Goal: Transaction & Acquisition: Purchase product/service

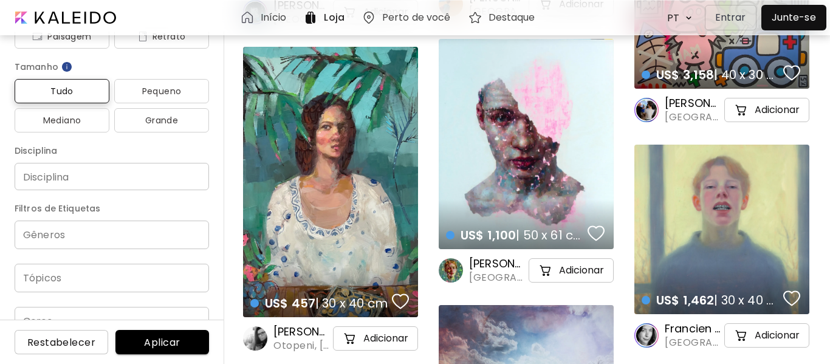
scroll to position [299, 0]
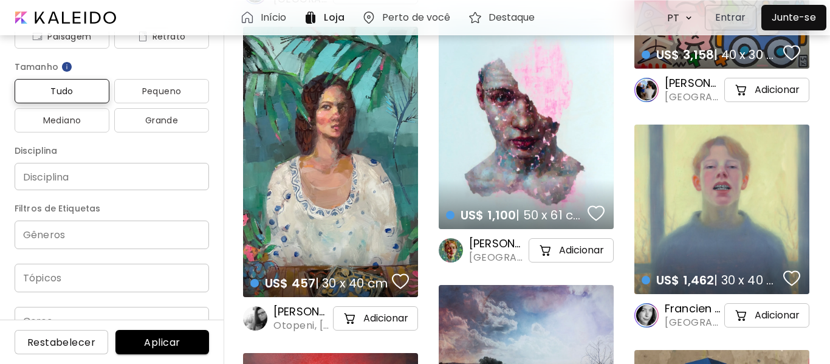
click at [308, 171] on div "US$ 457 | 30 x 40 cm details" at bounding box center [330, 162] width 175 height 270
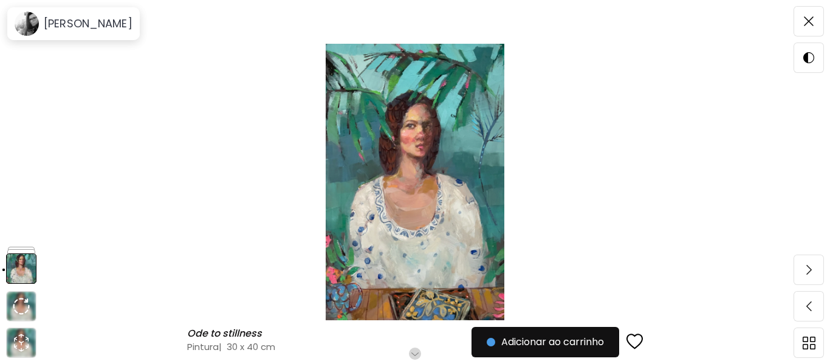
click at [449, 183] on img at bounding box center [415, 182] width 728 height 276
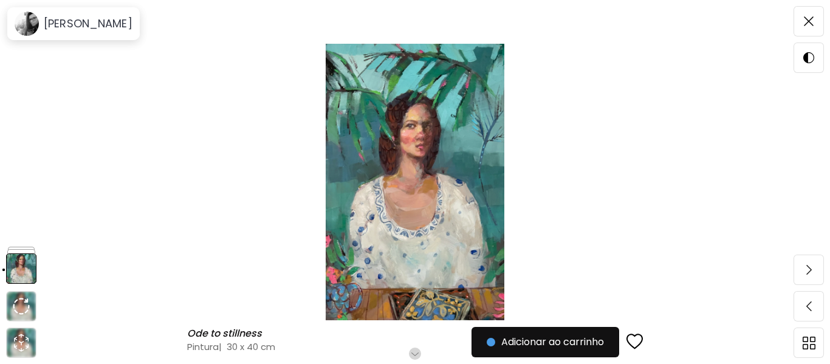
click at [385, 213] on img at bounding box center [415, 182] width 728 height 276
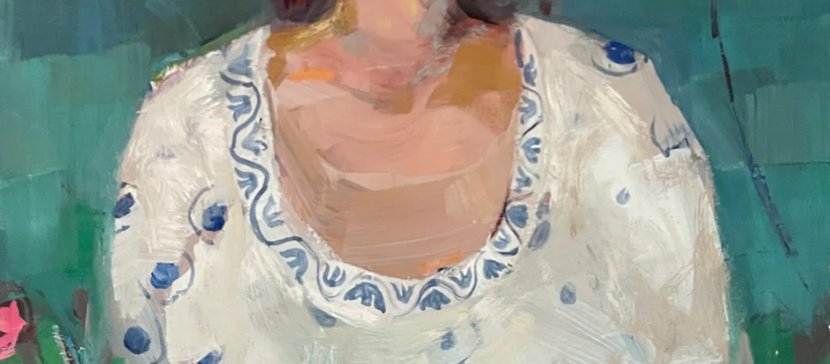
scroll to position [596, 0]
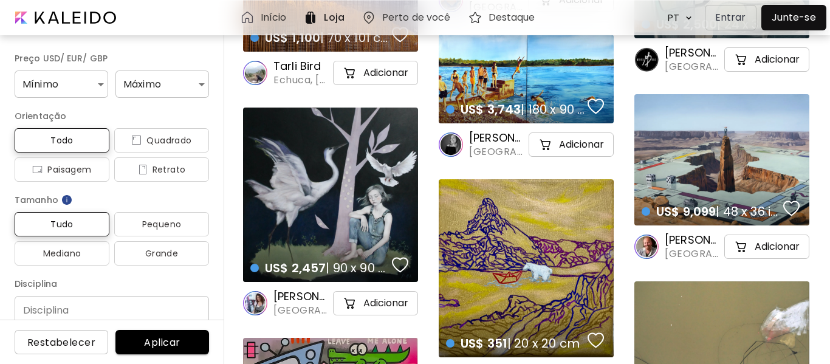
scroll to position [3512, 0]
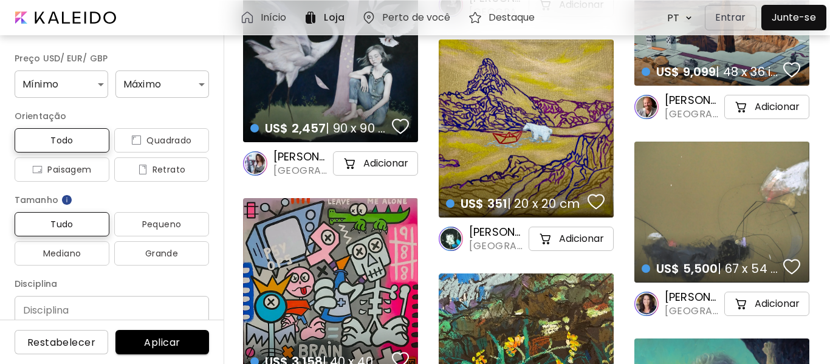
click at [477, 112] on div "US$ 351 | 20 x 20 cm details" at bounding box center [526, 128] width 175 height 178
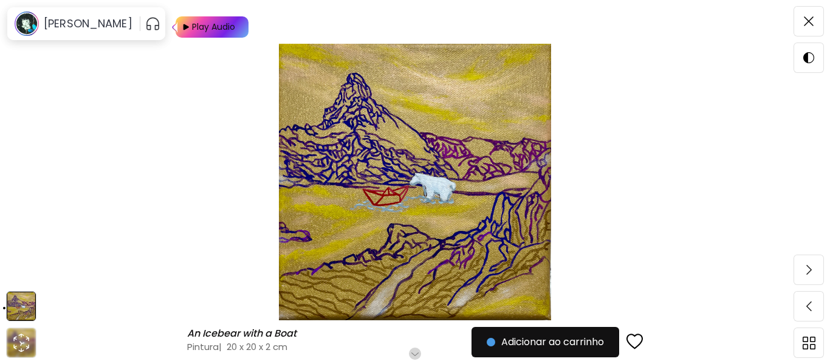
scroll to position [25, 0]
click at [433, 168] on img at bounding box center [415, 182] width 728 height 276
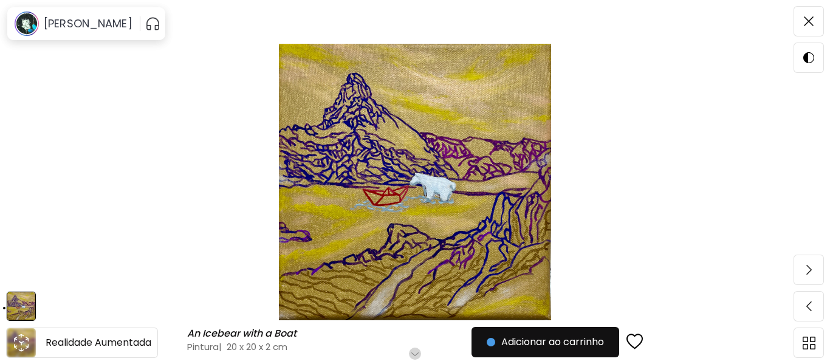
click at [19, 340] on icon "animation" at bounding box center [21, 342] width 19 height 19
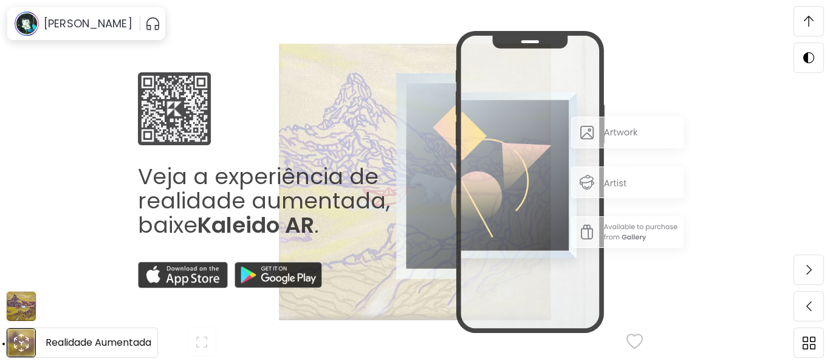
scroll to position [423, 0]
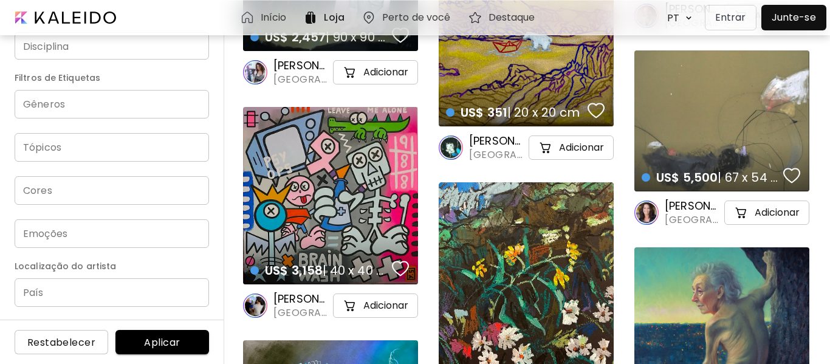
scroll to position [3635, 0]
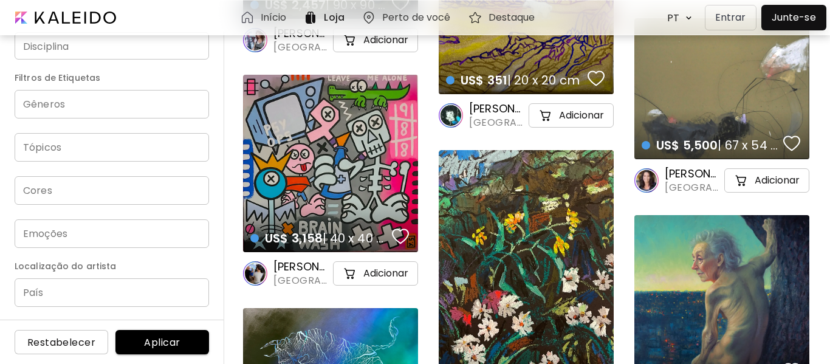
click at [173, 299] on input "País" at bounding box center [112, 292] width 194 height 29
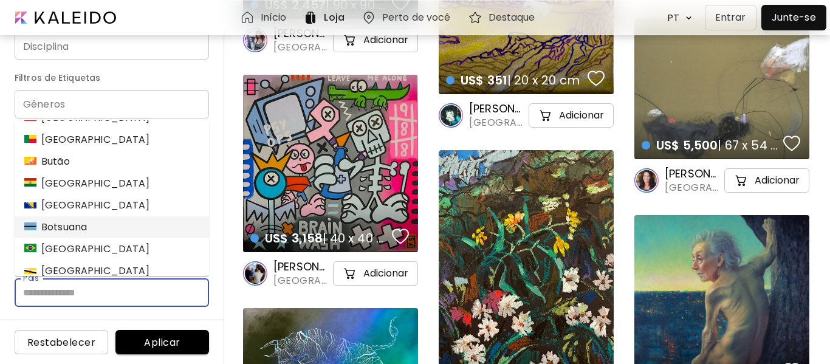
scroll to position [478, 0]
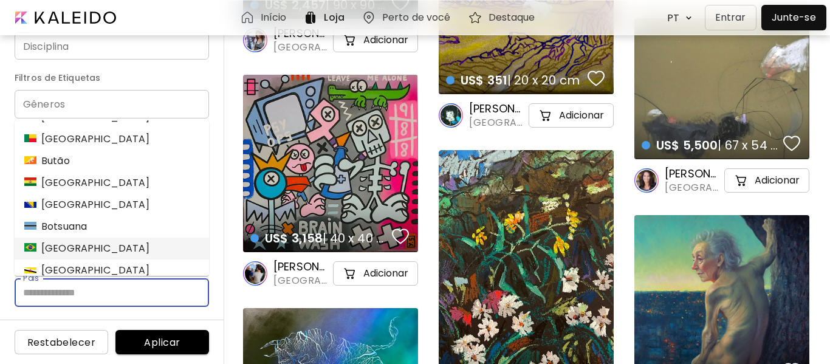
click at [182, 256] on li "[GEOGRAPHIC_DATA]" at bounding box center [112, 248] width 194 height 22
type input "******"
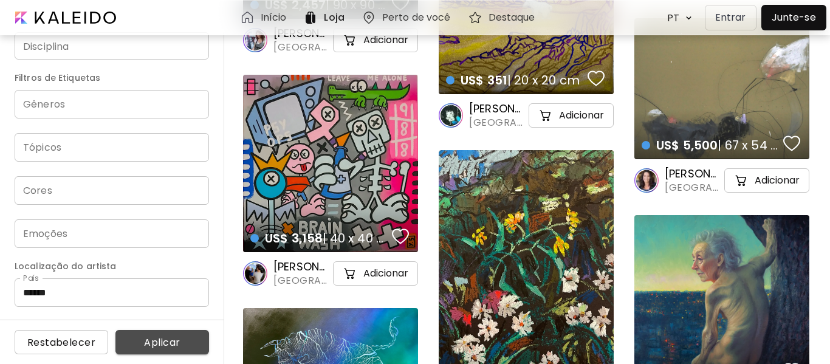
click at [192, 345] on span "Aplicar" at bounding box center [162, 342] width 74 height 13
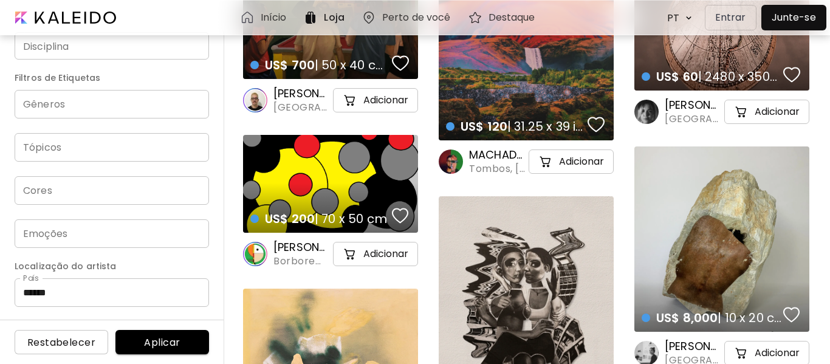
scroll to position [3690, 0]
